Goal: Register for event/course

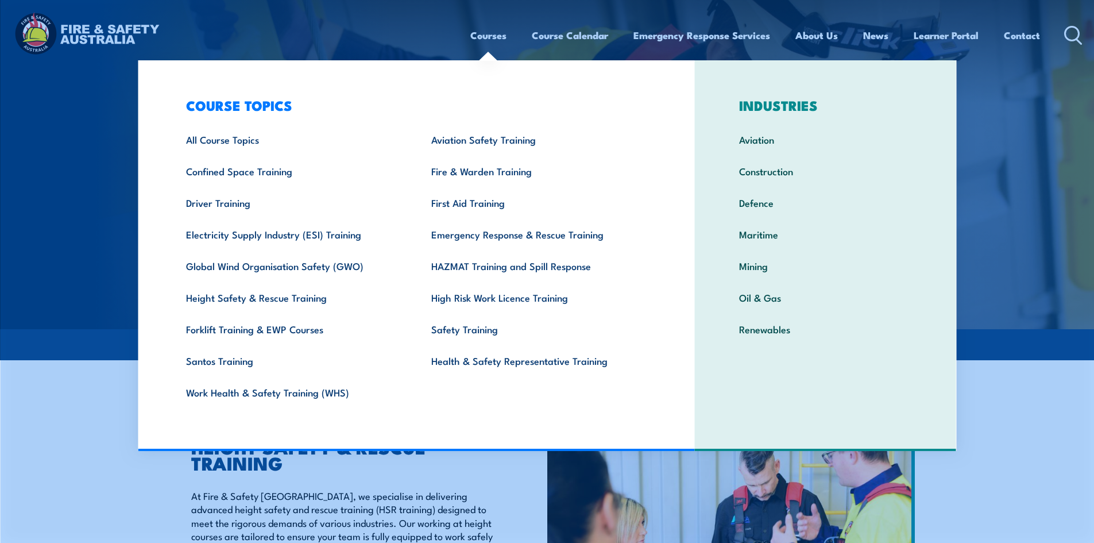
click at [501, 29] on link "Courses" at bounding box center [488, 35] width 36 height 30
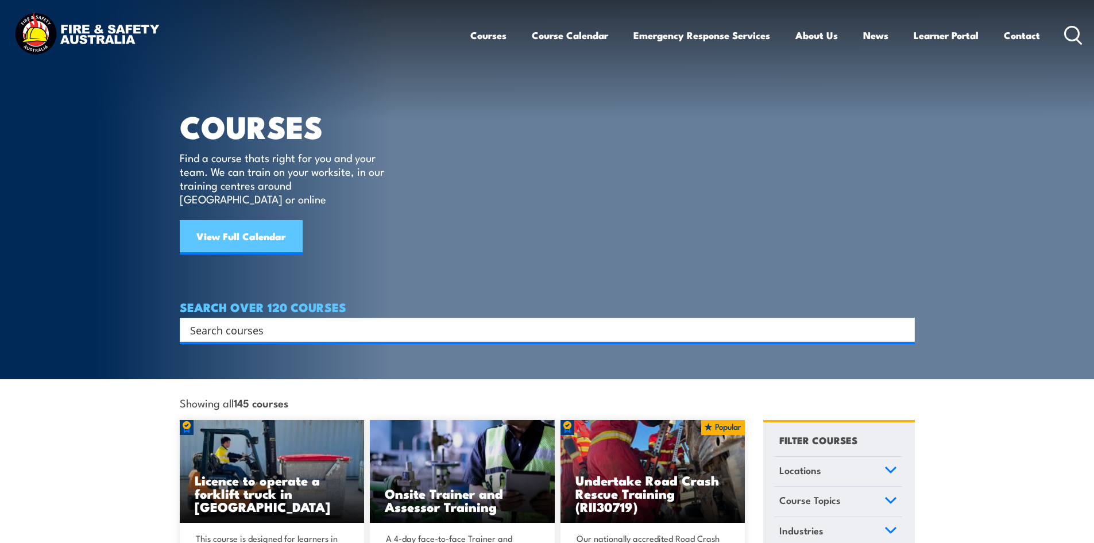
click at [273, 222] on link "View Full Calendar" at bounding box center [241, 237] width 123 height 34
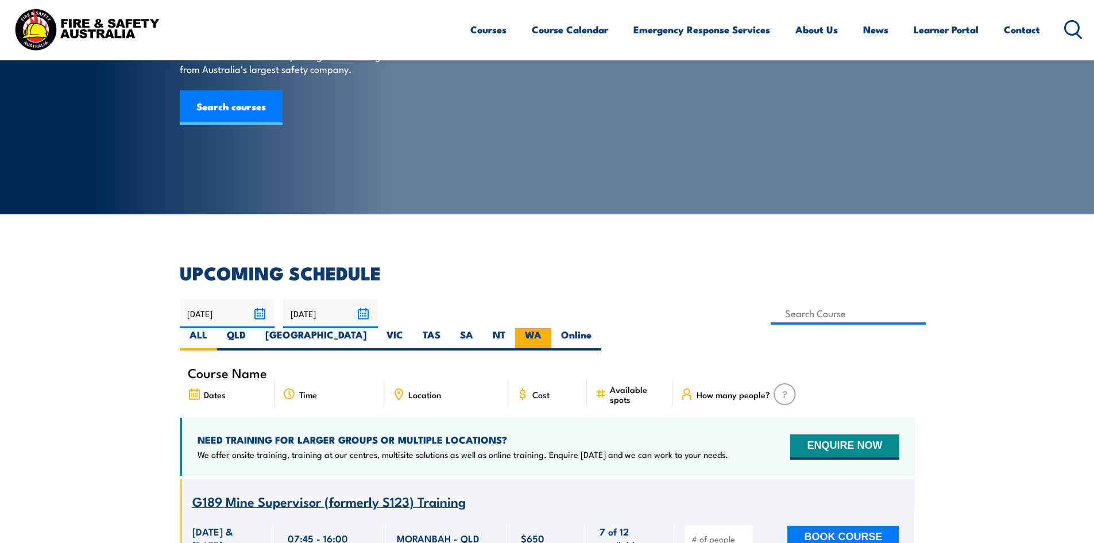
click at [551, 328] on label "WA" at bounding box center [533, 339] width 36 height 22
click at [549, 328] on input "WA" at bounding box center [545, 331] width 7 height 7
radio input "true"
